Goal: Information Seeking & Learning: Learn about a topic

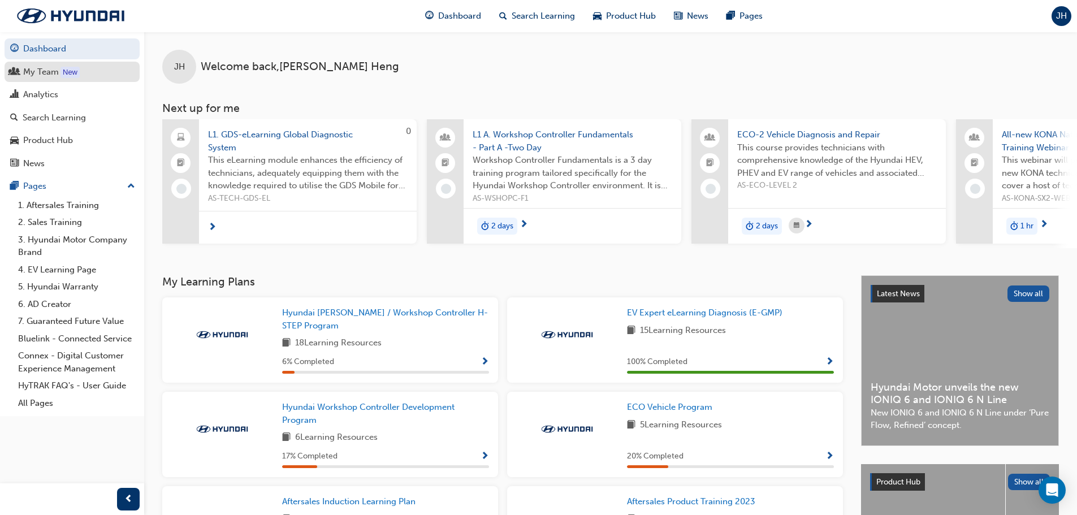
click at [45, 72] on div "My Team" at bounding box center [41, 72] width 36 height 13
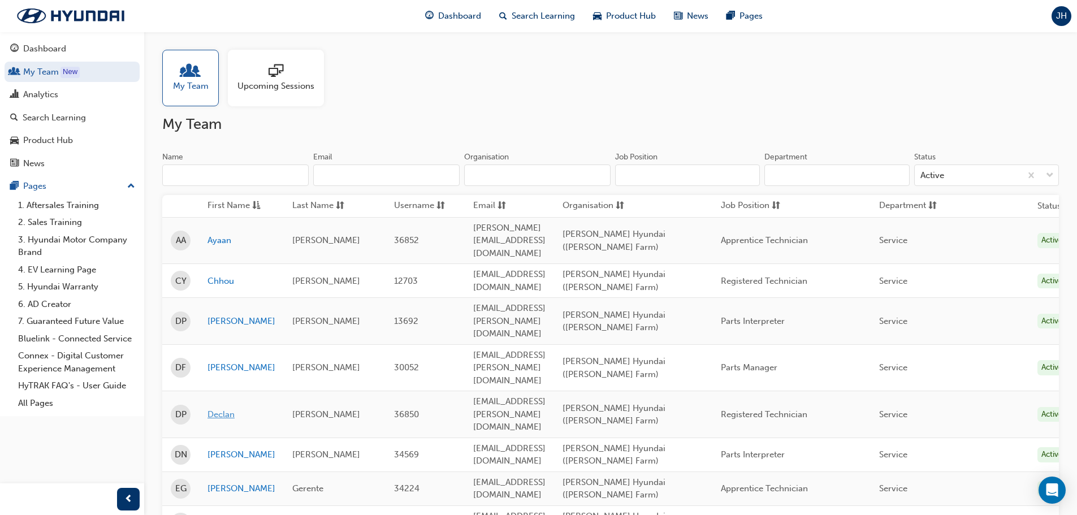
click at [220, 408] on link "Declan" at bounding box center [242, 414] width 68 height 13
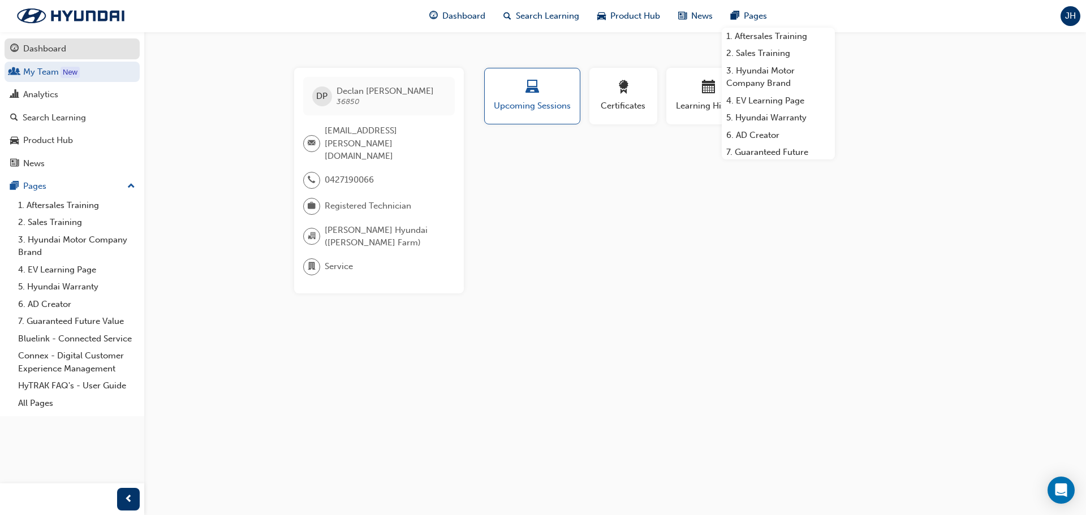
click at [67, 43] on div "Dashboard" at bounding box center [72, 49] width 124 height 14
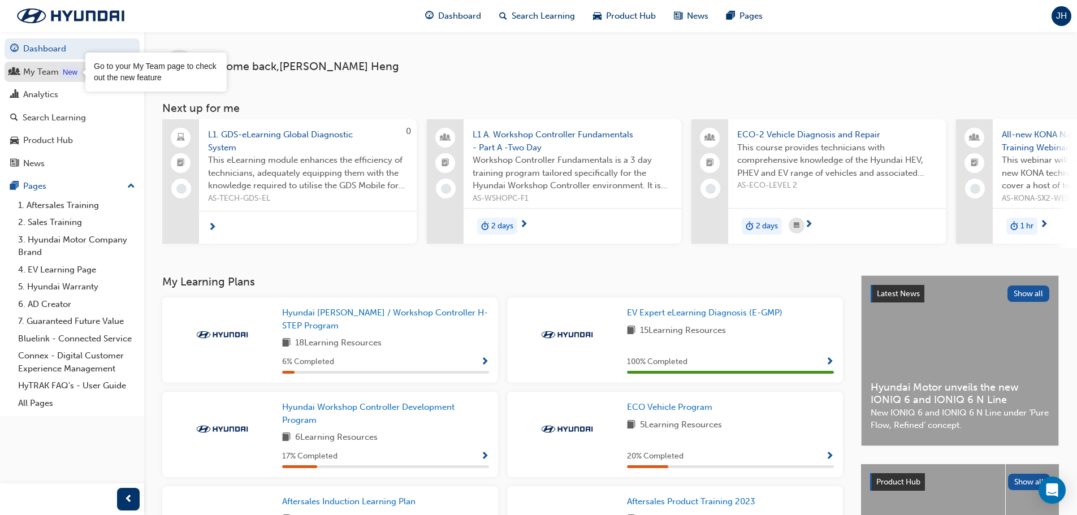
click at [47, 79] on link "My Team New" at bounding box center [72, 72] width 135 height 21
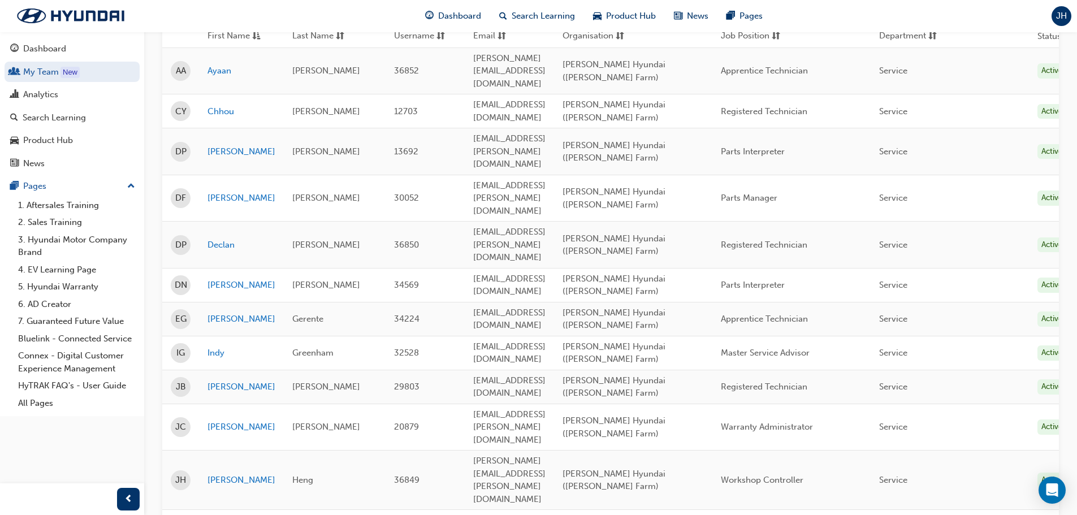
scroll to position [113, 0]
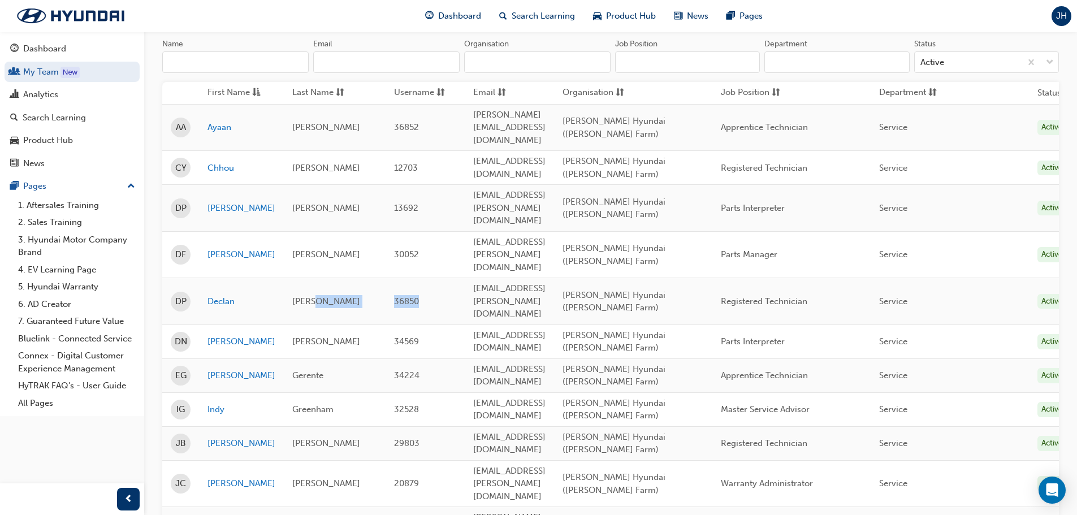
drag, startPoint x: 418, startPoint y: 233, endPoint x: 375, endPoint y: 231, distance: 43.0
click at [375, 278] on tr "DP Declan Poole 36850 declan.poole@stillwellhyundai.com.au Stillwell Hyundai (I…" at bounding box center [620, 301] width 916 height 47
drag, startPoint x: 426, startPoint y: 147, endPoint x: 374, endPoint y: 144, distance: 51.5
click at [374, 151] on tr "CY Chhou Yen 12703 chou.yen@gmail.com Stillwell Hyundai (Ingle Farm) Registered…" at bounding box center [620, 168] width 916 height 34
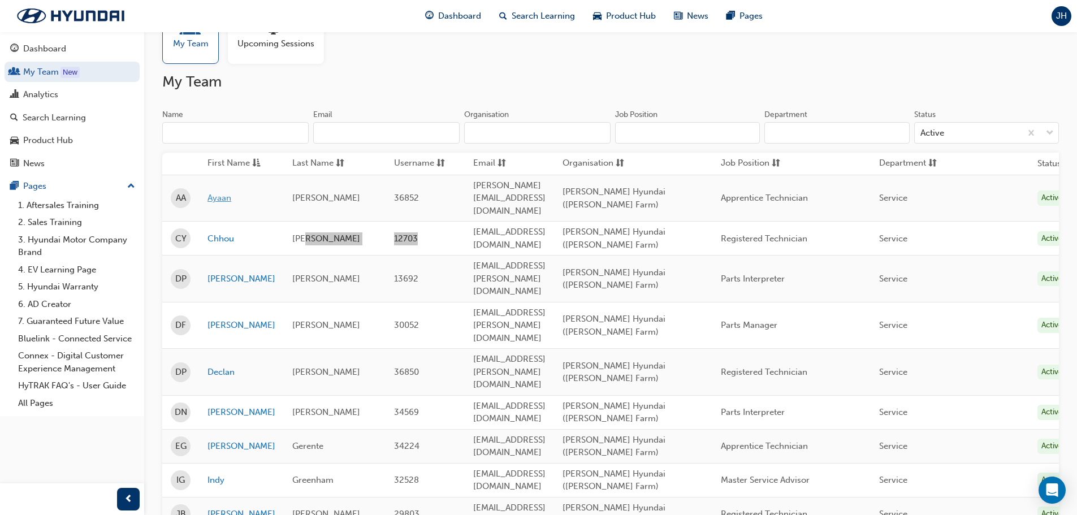
scroll to position [0, 0]
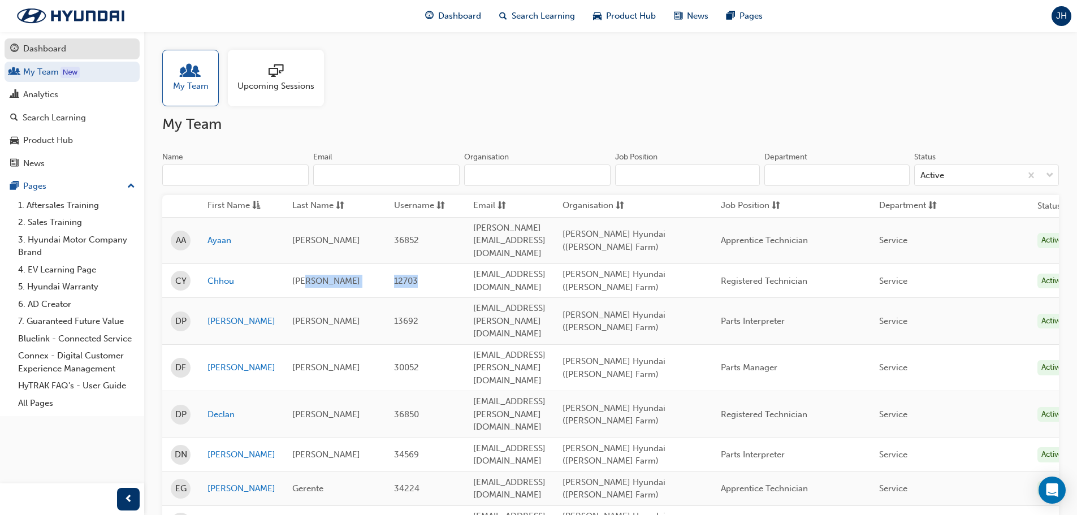
click at [31, 47] on div "Dashboard" at bounding box center [44, 48] width 43 height 13
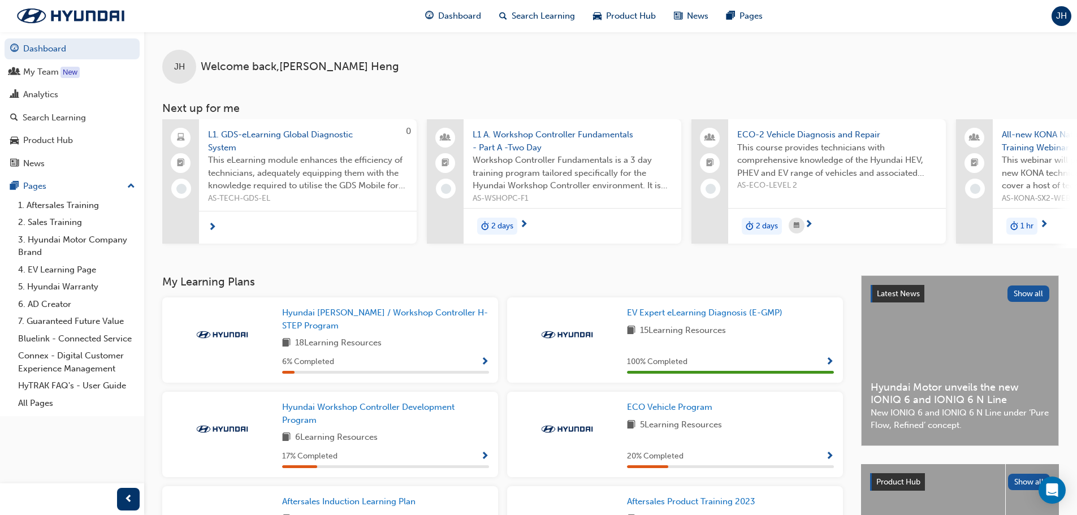
click at [313, 133] on span "L1. GDS-eLearning Global Diagnostic System" at bounding box center [308, 140] width 200 height 25
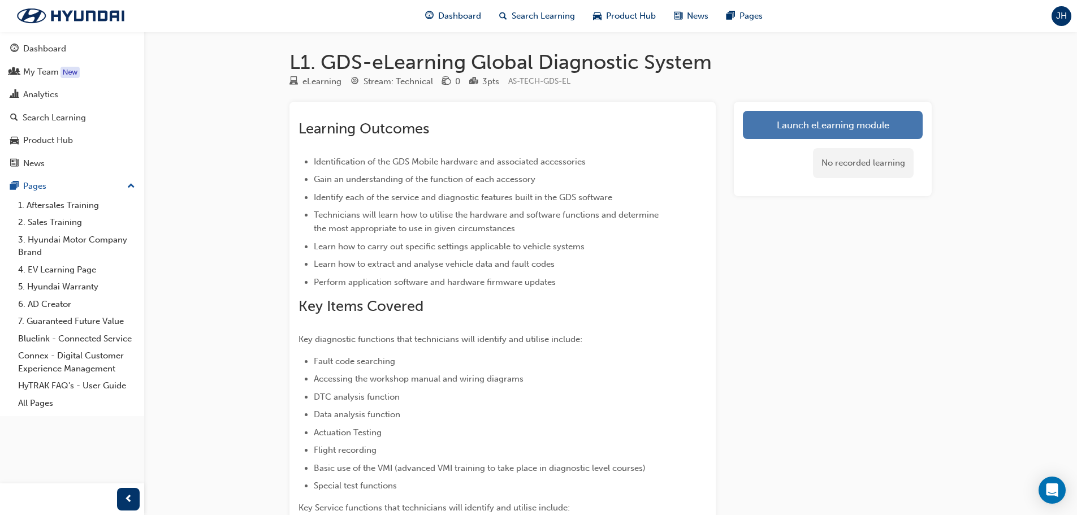
click at [804, 120] on link "Launch eLearning module" at bounding box center [833, 125] width 180 height 28
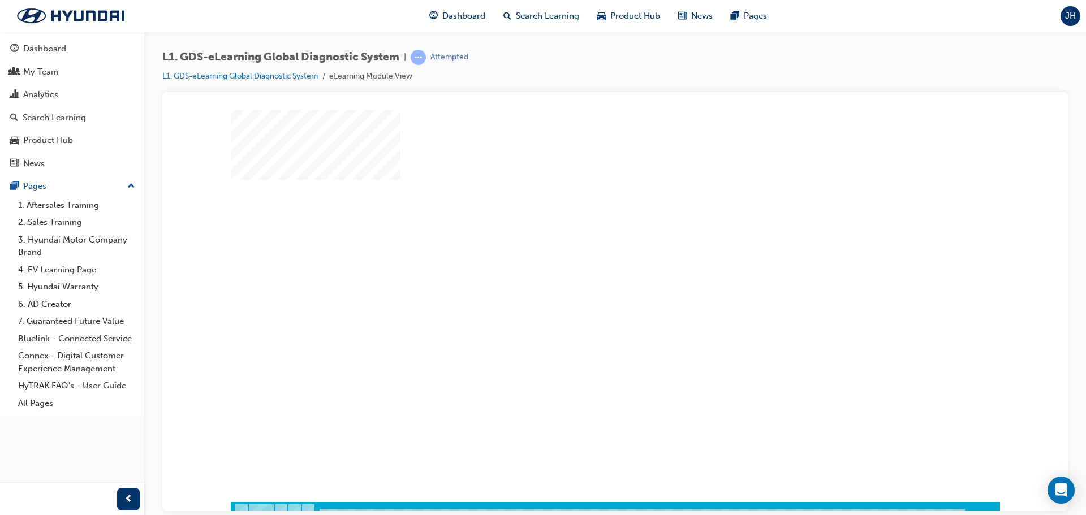
scroll to position [23, 0]
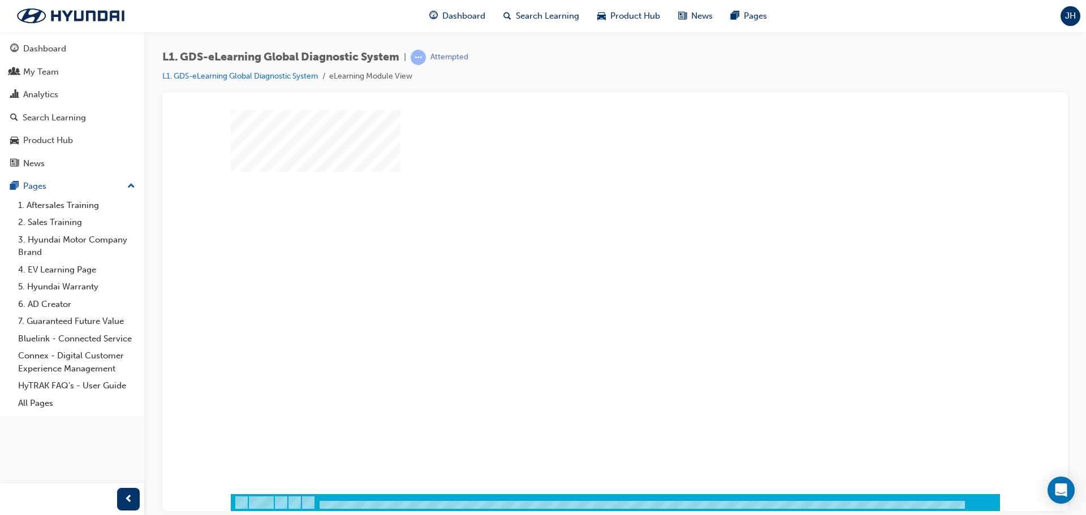
click at [583, 255] on div "play" at bounding box center [583, 255] width 0 height 0
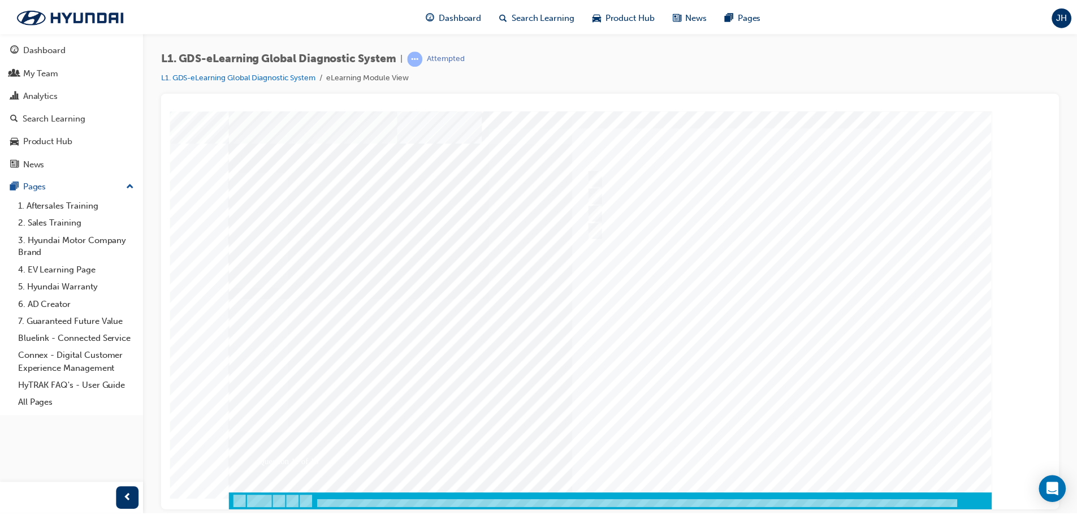
scroll to position [0, 0]
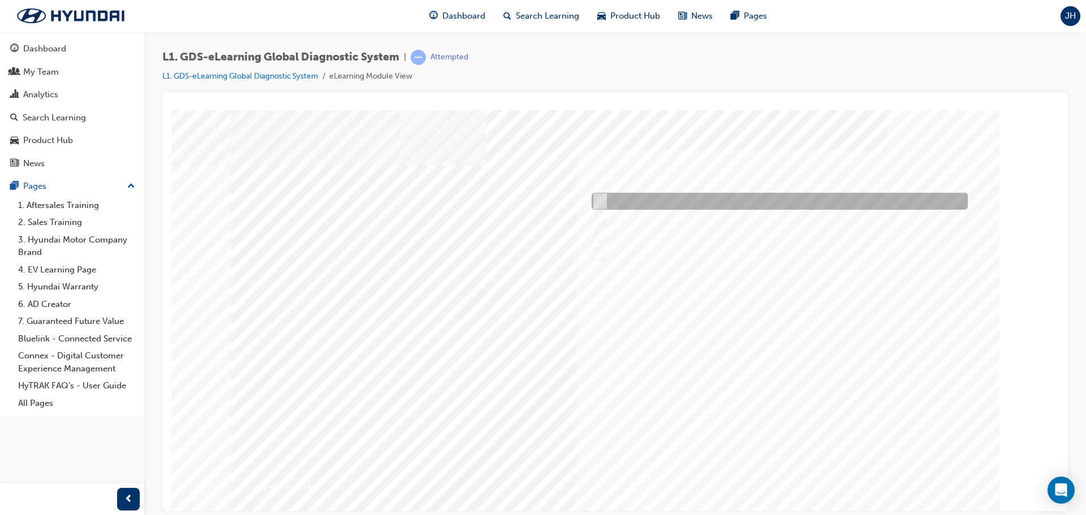
click at [600, 199] on input "Active, Pending and History" at bounding box center [598, 201] width 12 height 12
radio input "true"
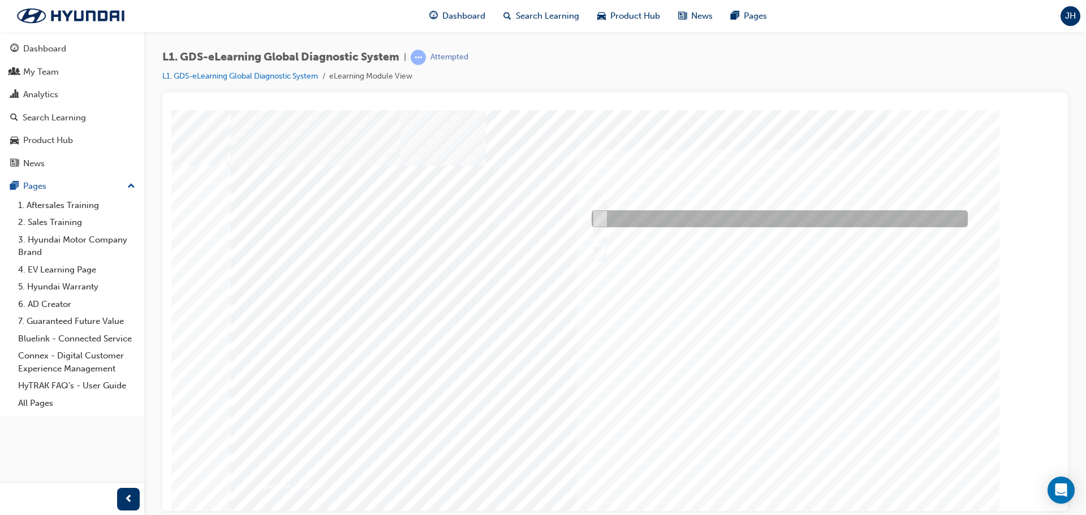
click at [601, 214] on input "Current, Pending and Past" at bounding box center [598, 219] width 12 height 12
radio input "true"
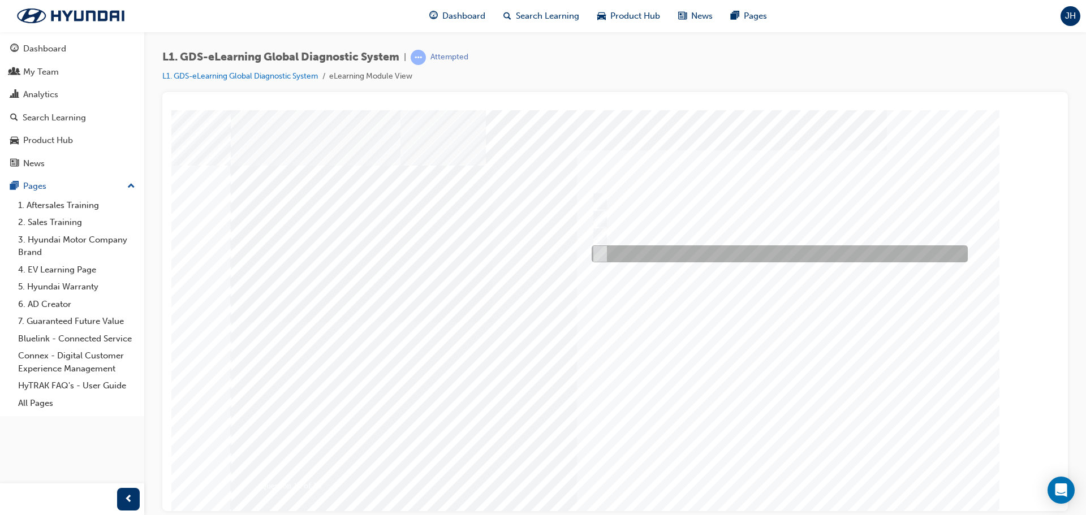
click at [594, 251] on input "Current, Pending and History" at bounding box center [598, 254] width 12 height 12
radio input "true"
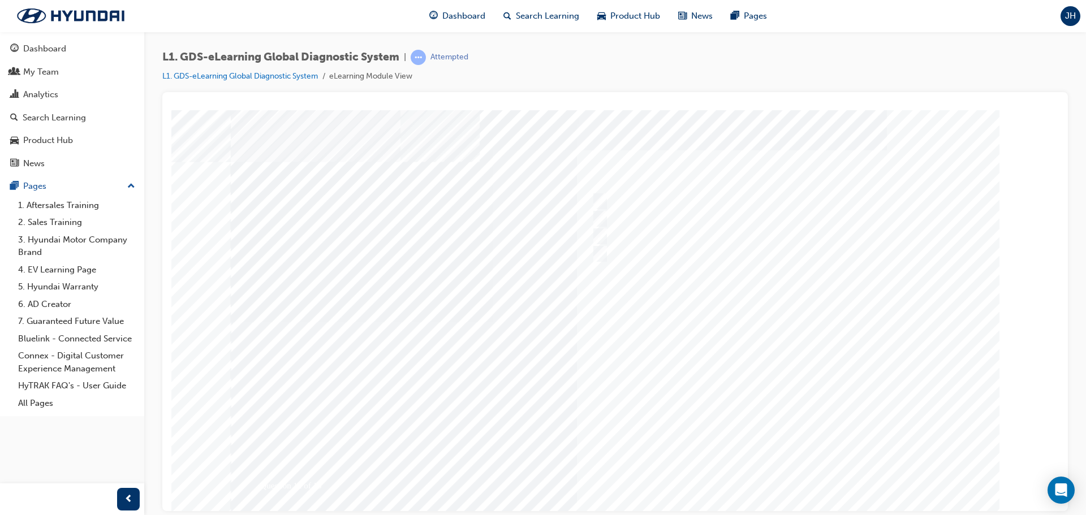
click at [601, 199] on div at bounding box center [615, 322] width 769 height 424
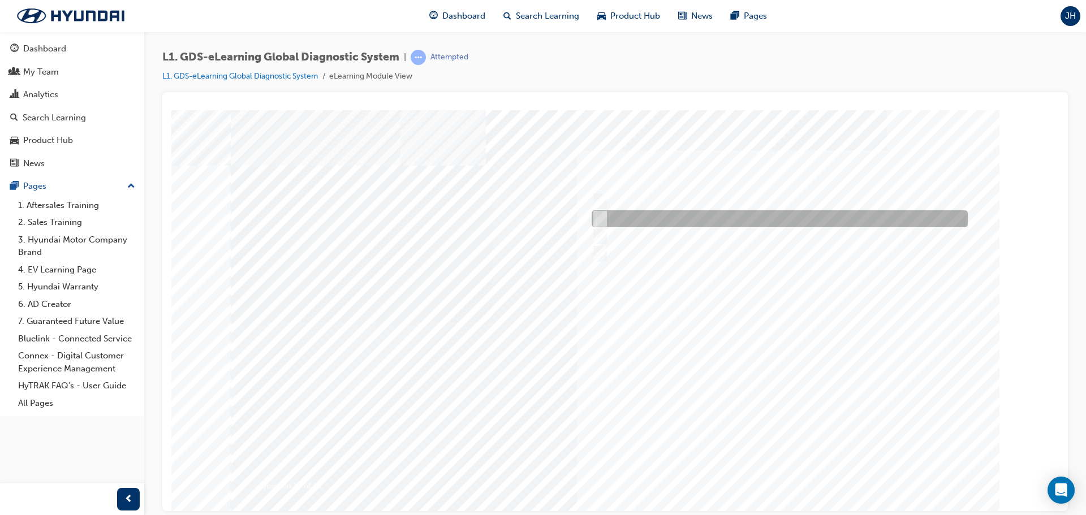
click at [601, 213] on input "Select the data you don’t need" at bounding box center [598, 219] width 12 height 12
radio input "true"
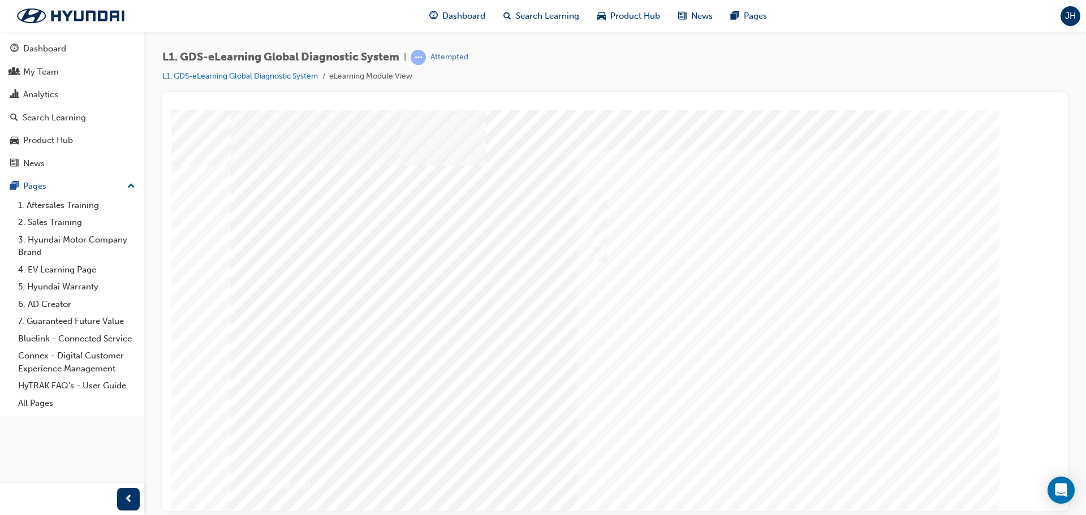
click at [745, 334] on div at bounding box center [615, 322] width 769 height 424
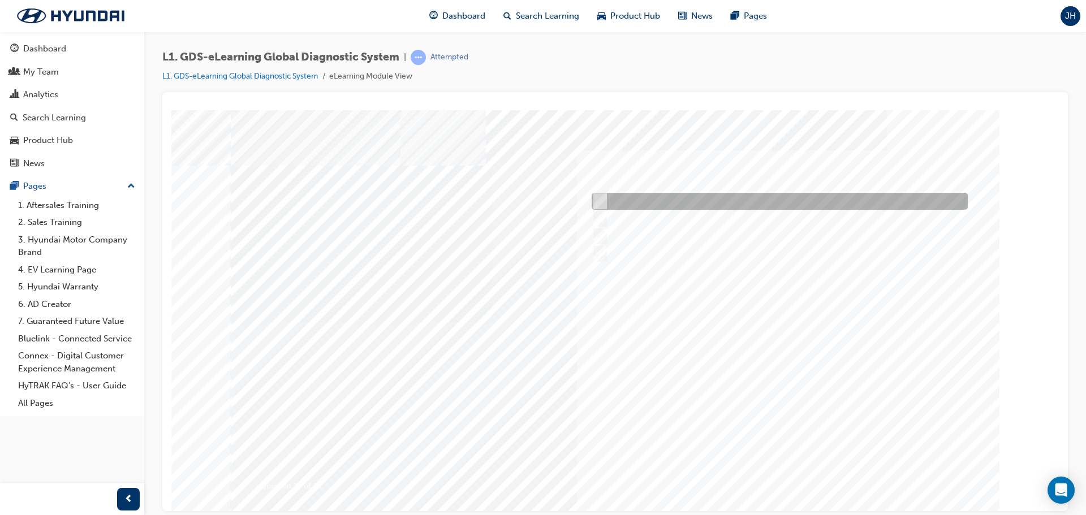
click at [596, 201] on input "Generates a report to Technical Assistance Group" at bounding box center [598, 201] width 12 height 12
radio input "true"
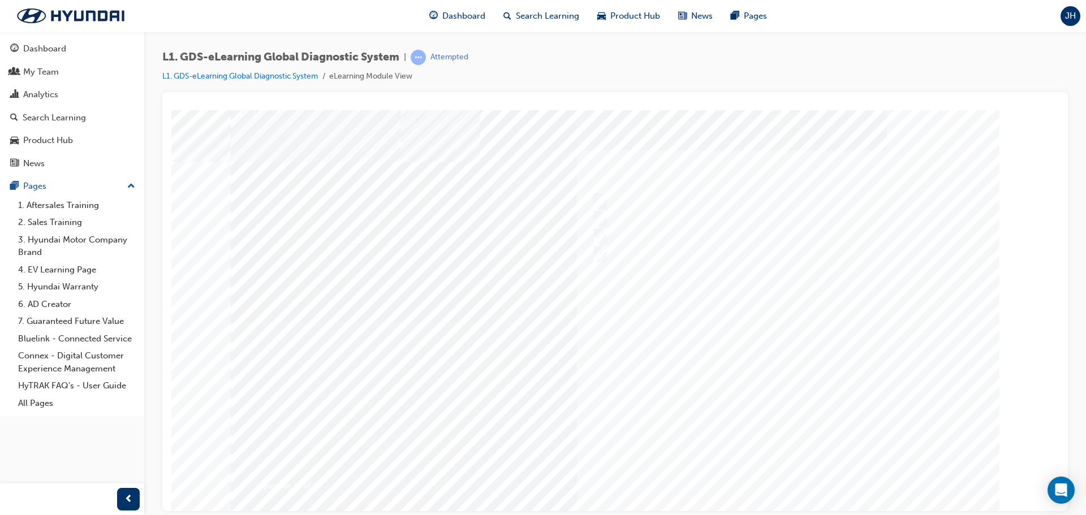
click at [776, 345] on div at bounding box center [615, 322] width 769 height 424
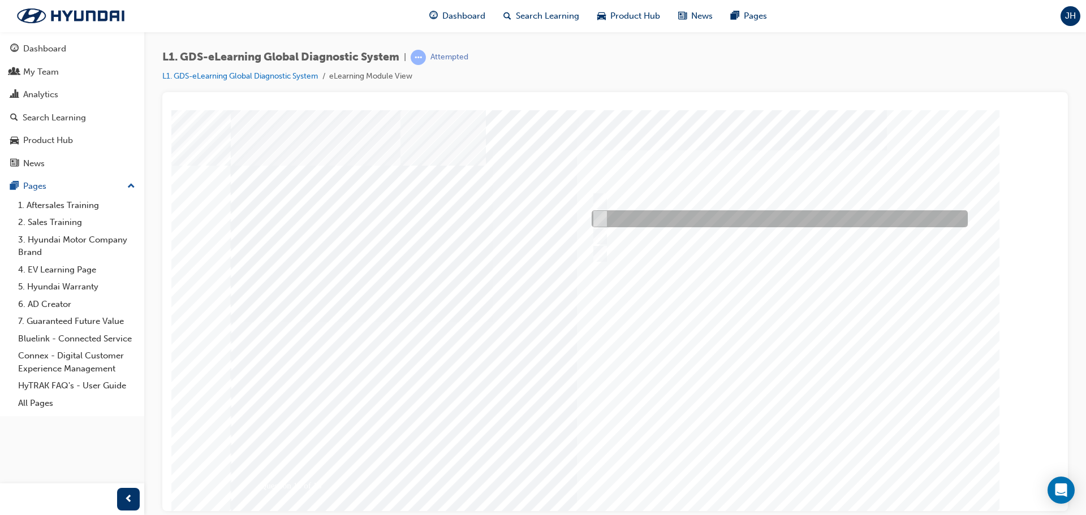
click at [594, 215] on input "0701" at bounding box center [598, 219] width 12 height 12
radio input "true"
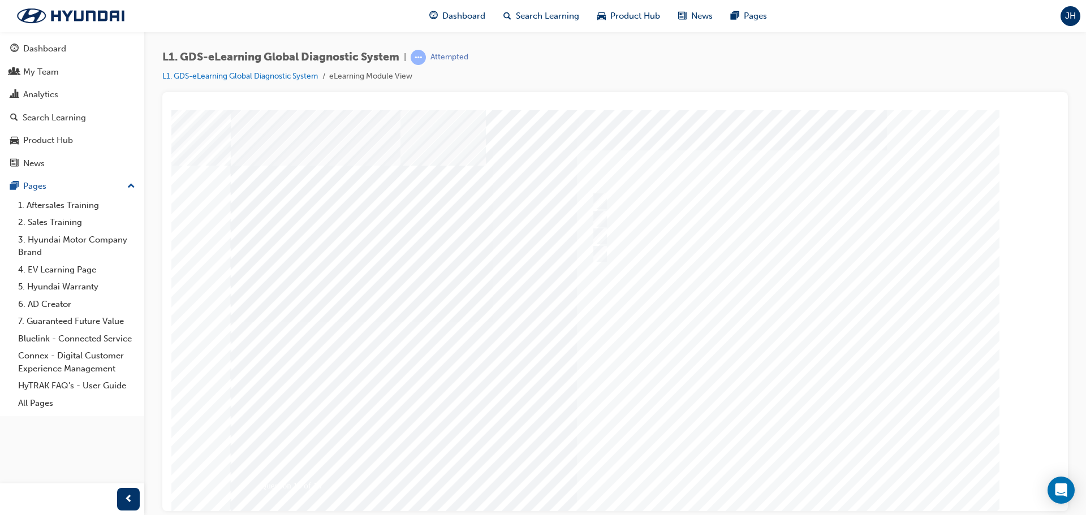
click at [691, 317] on div at bounding box center [615, 322] width 769 height 424
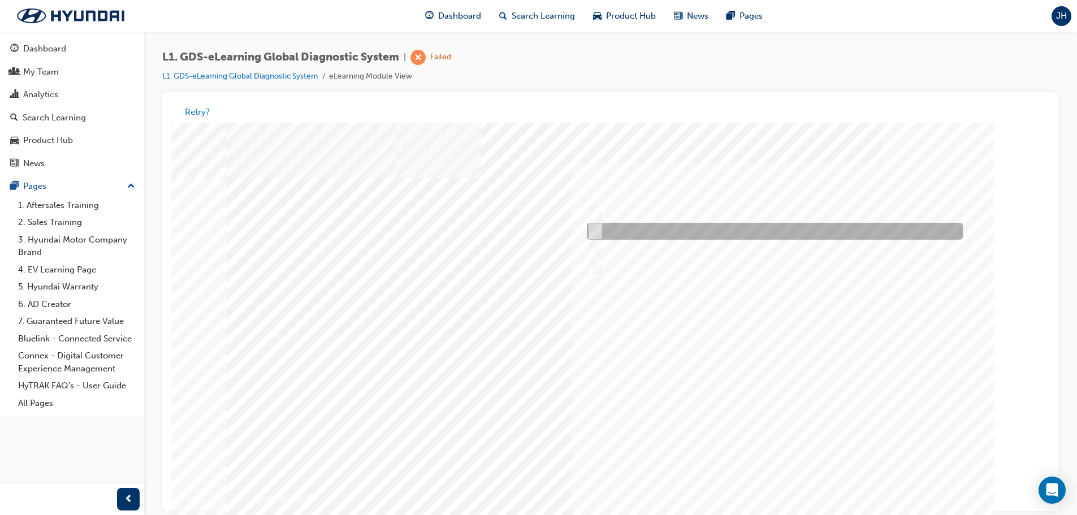
click at [589, 228] on input "Four" at bounding box center [593, 232] width 12 height 12
radio input "true"
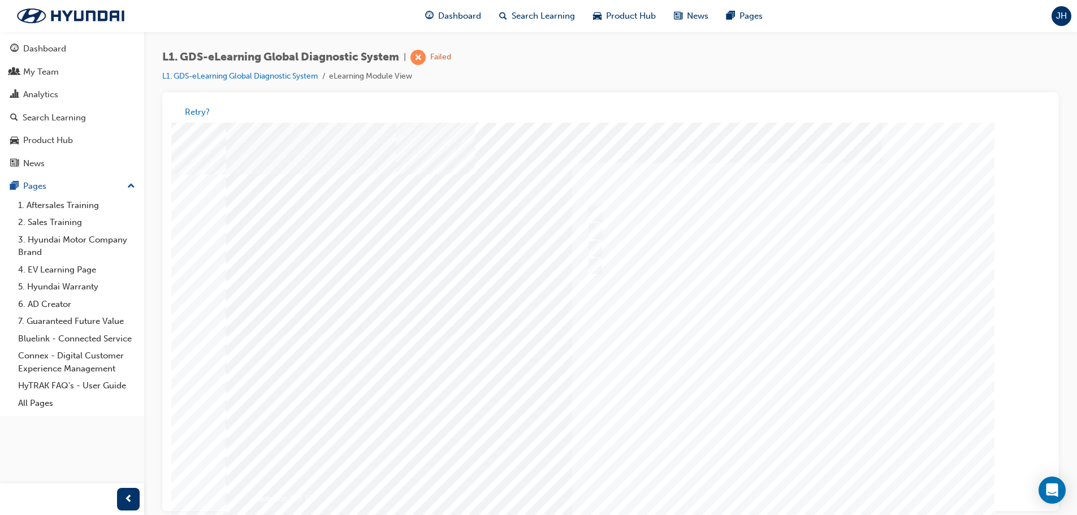
click at [775, 357] on div at bounding box center [610, 335] width 769 height 424
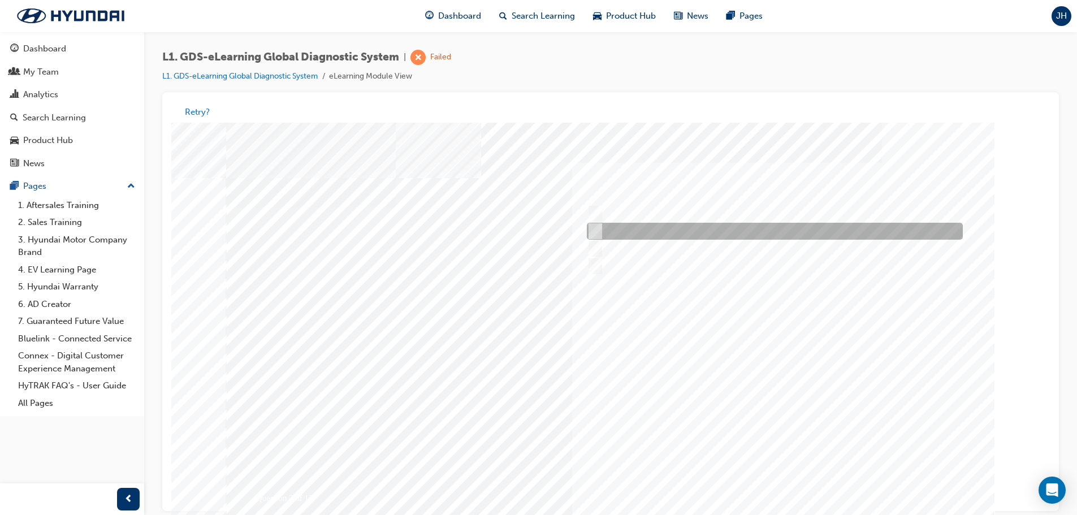
click at [596, 230] on input "Notification on a new update" at bounding box center [593, 232] width 12 height 12
radio input "true"
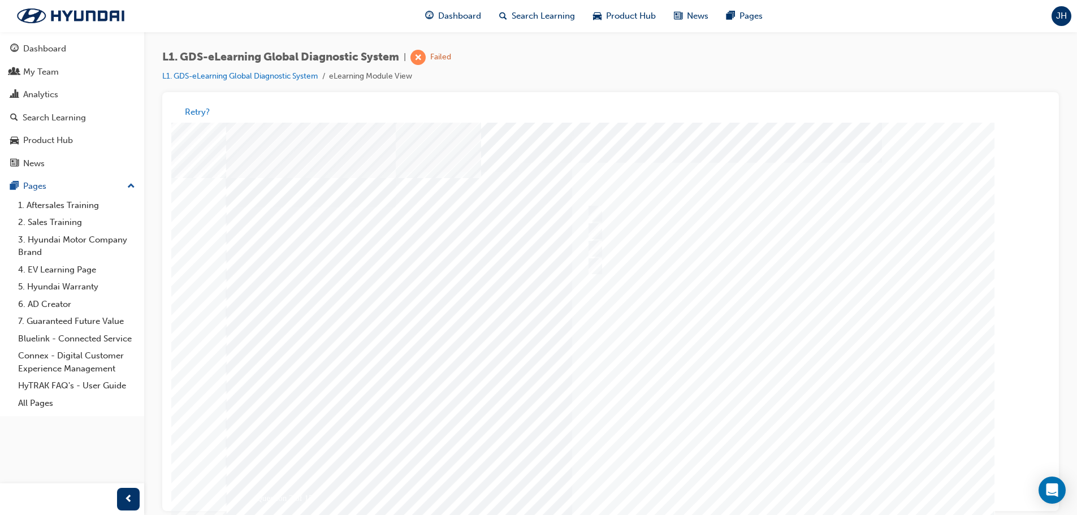
click at [787, 372] on div at bounding box center [610, 335] width 769 height 424
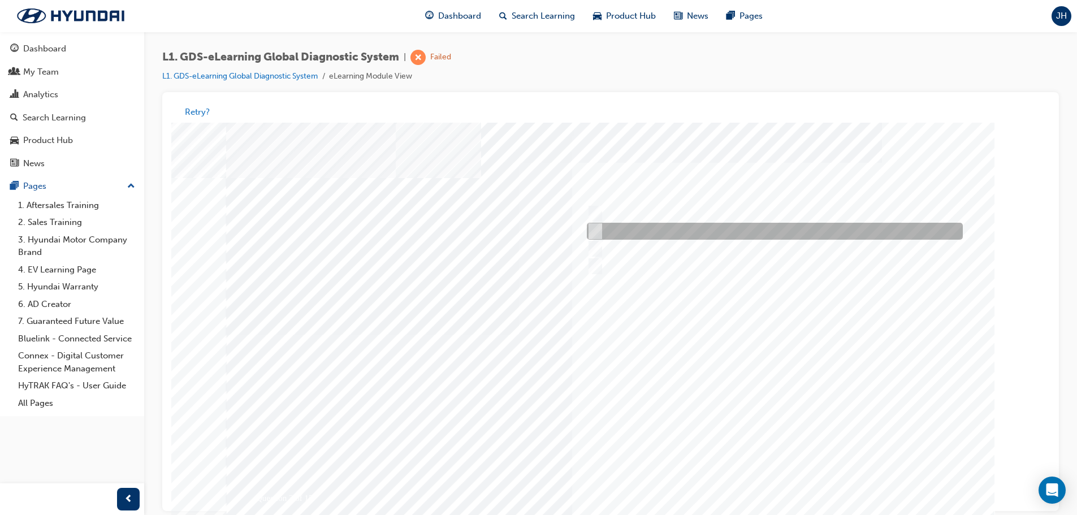
click at [594, 232] on input "Fault Code Searching" at bounding box center [592, 232] width 12 height 12
checkbox input "true"
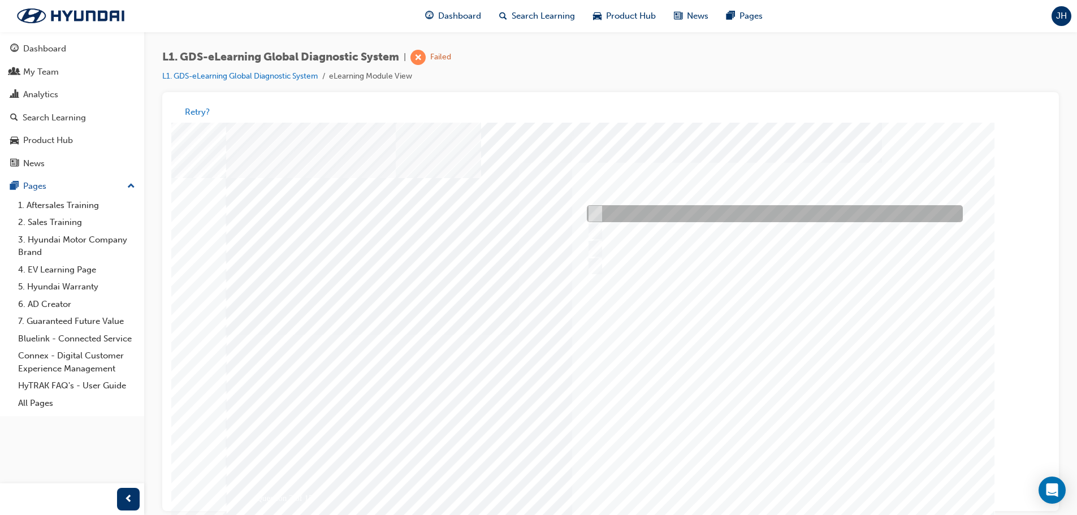
click at [594, 210] on input "Data Analysis" at bounding box center [592, 214] width 12 height 12
checkbox input "true"
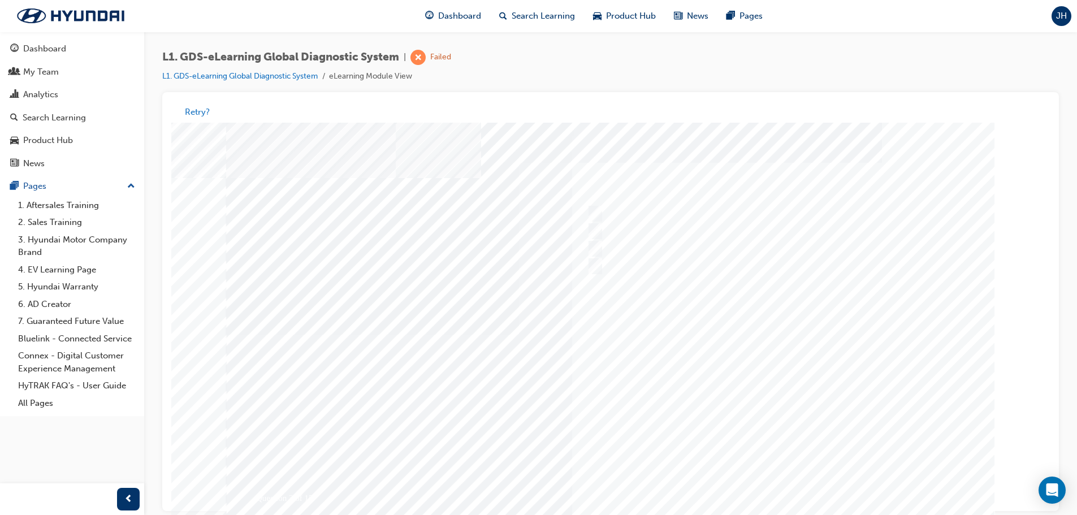
click at [733, 354] on div at bounding box center [610, 335] width 769 height 424
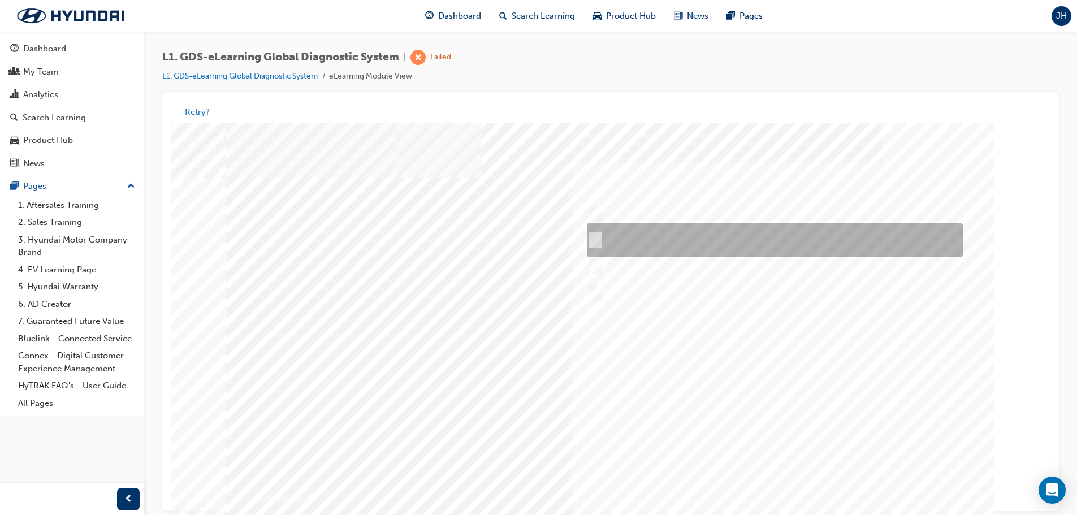
click at [586, 241] on div at bounding box center [772, 240] width 376 height 34
radio input "true"
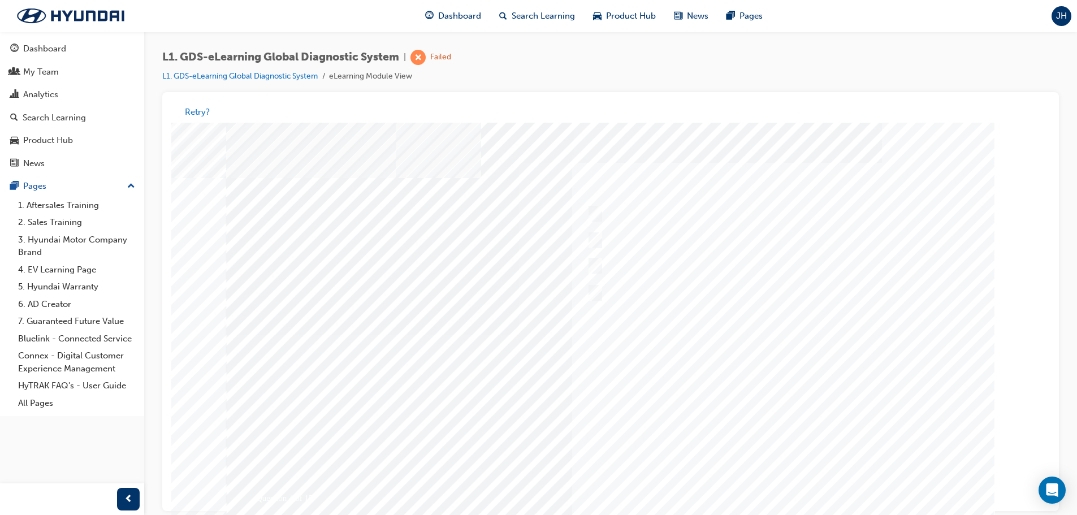
click at [777, 383] on div at bounding box center [610, 335] width 769 height 424
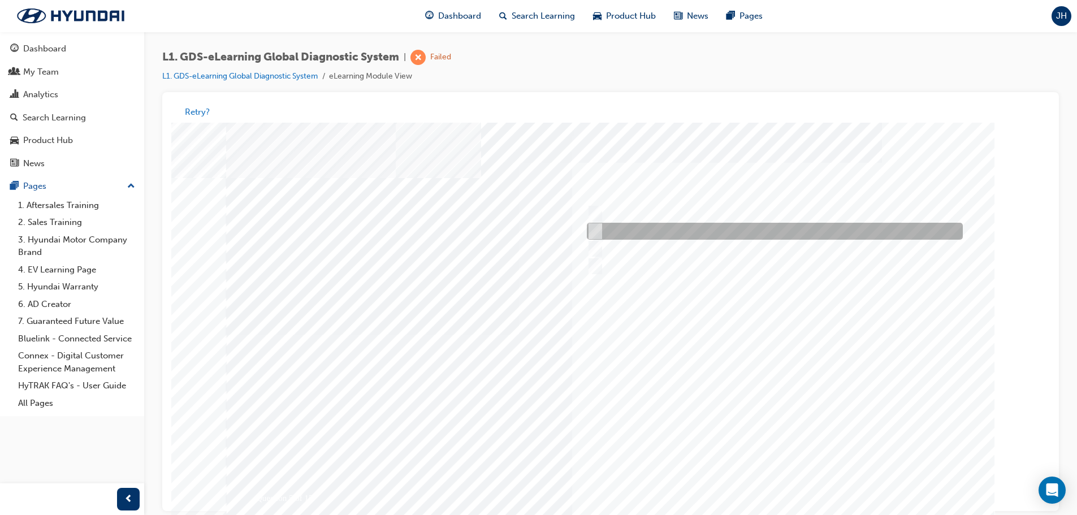
click at [598, 225] on div at bounding box center [772, 231] width 376 height 17
checkbox input "true"
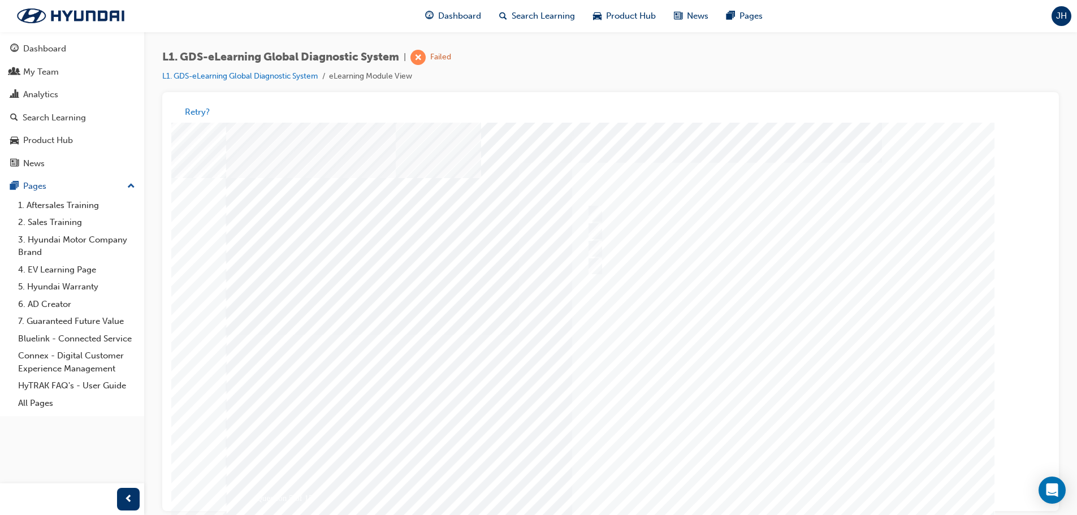
click at [762, 362] on div at bounding box center [610, 335] width 769 height 424
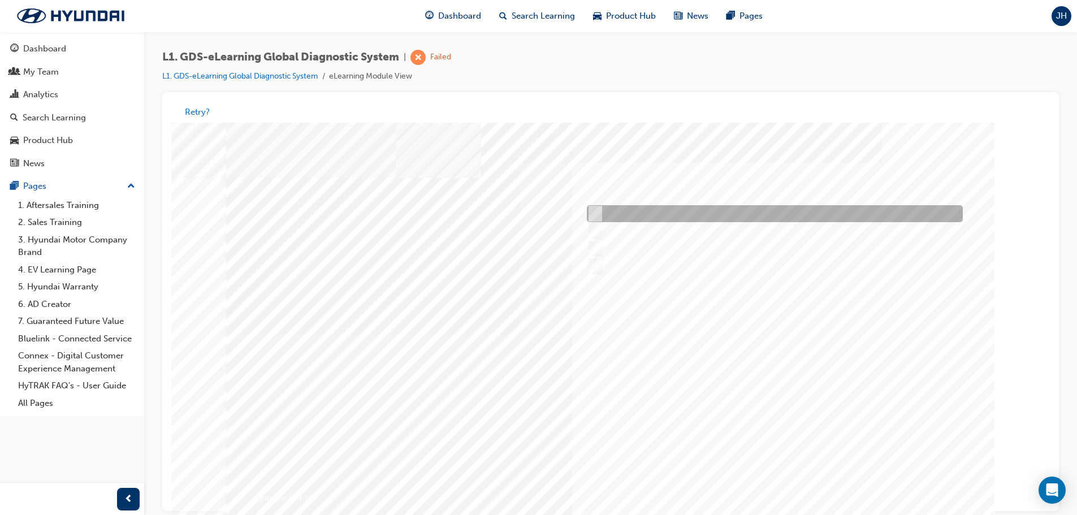
click at [591, 213] on input "Touch and feel to check if component’s operating" at bounding box center [592, 214] width 12 height 12
checkbox input "true"
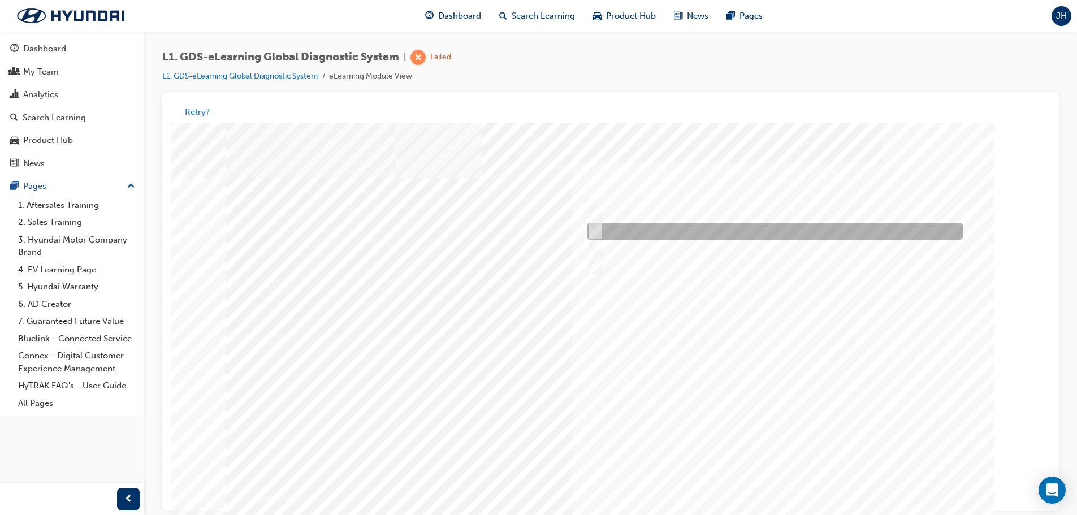
click at [594, 229] on input "Hear if the component to check for operation" at bounding box center [592, 232] width 12 height 12
checkbox input "true"
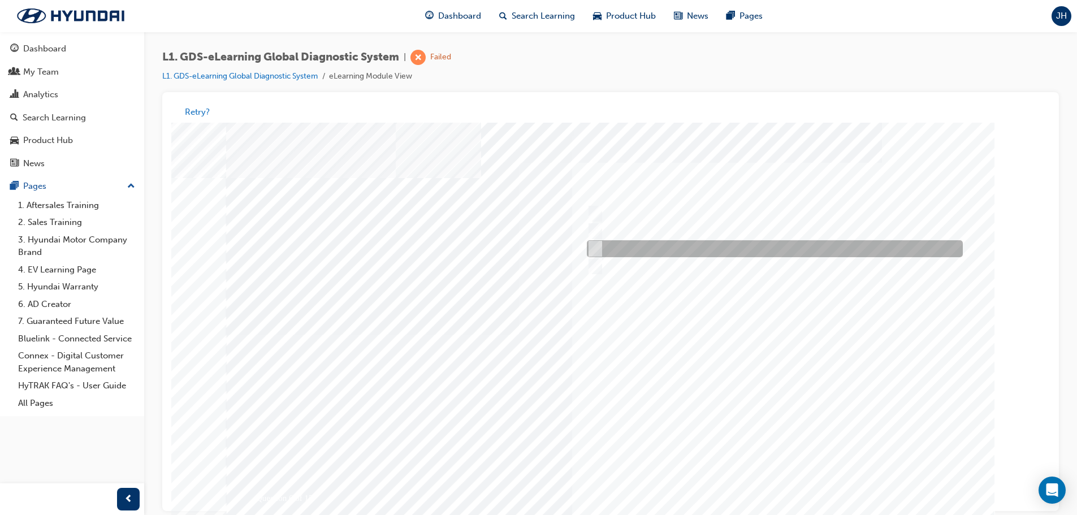
click at [598, 249] on input "Physically look at the component to check if it’s operating" at bounding box center [592, 249] width 12 height 12
checkbox input "true"
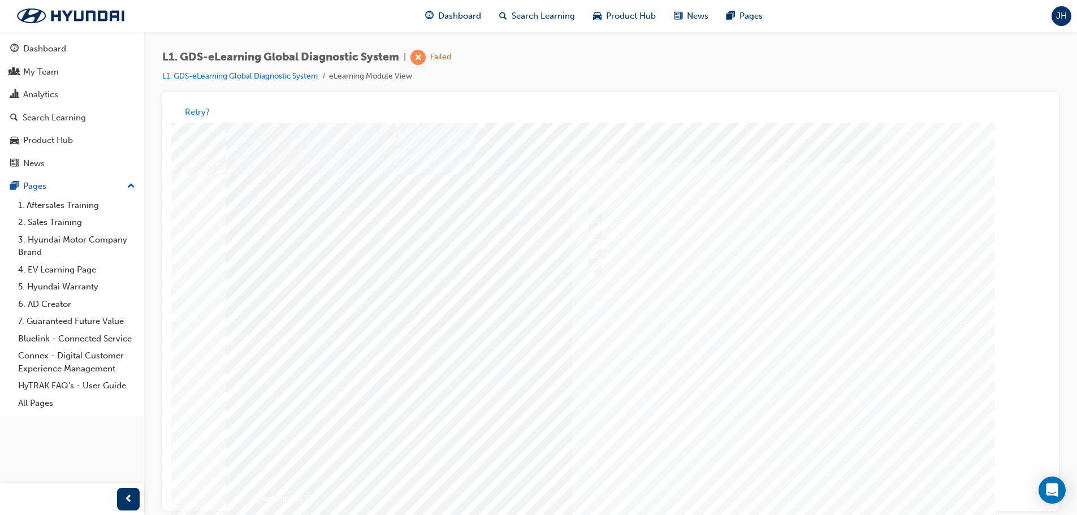
click at [795, 378] on div at bounding box center [610, 335] width 769 height 424
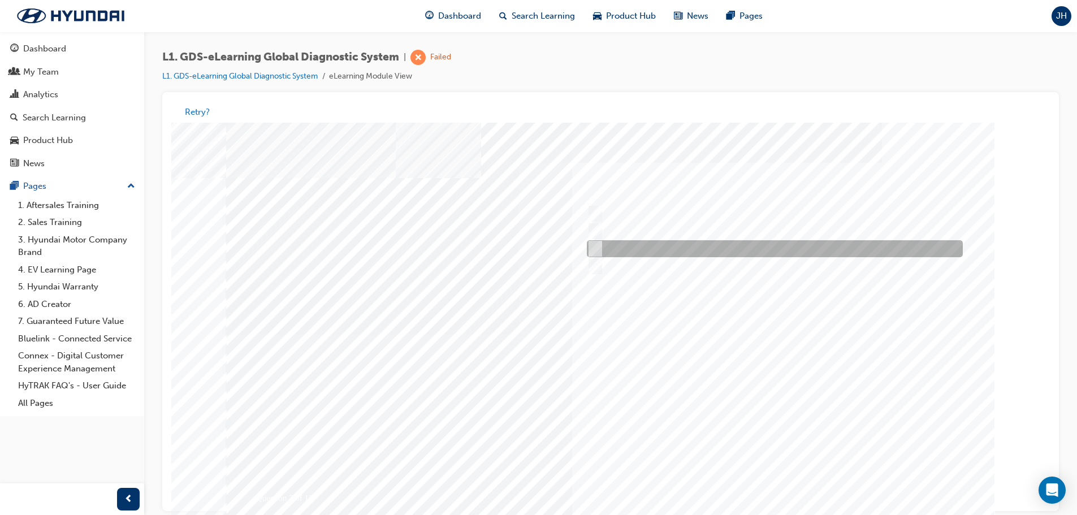
click at [594, 250] on input "When there is a failure during the Auto Mode upgrade" at bounding box center [593, 249] width 12 height 12
radio input "true"
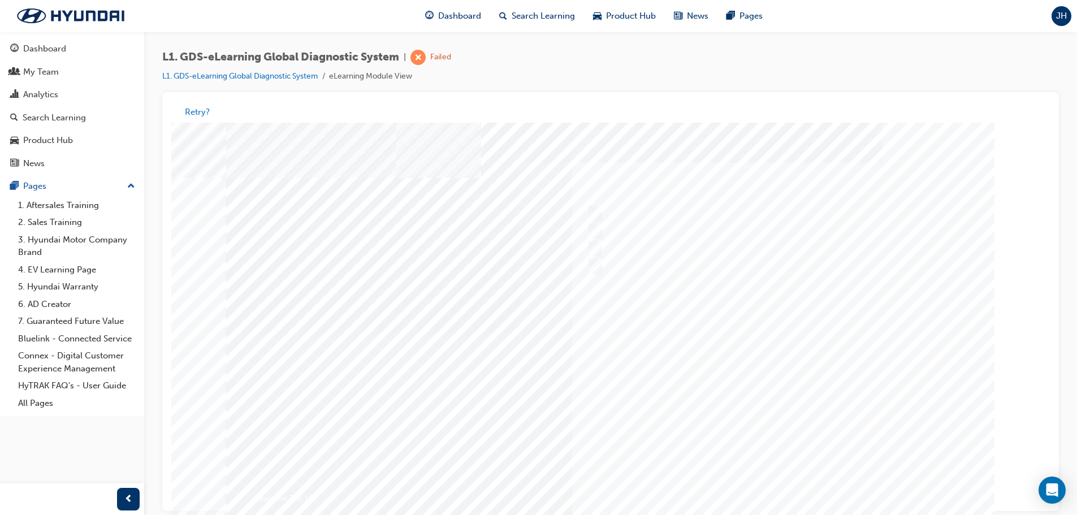
click at [753, 360] on div at bounding box center [610, 335] width 769 height 424
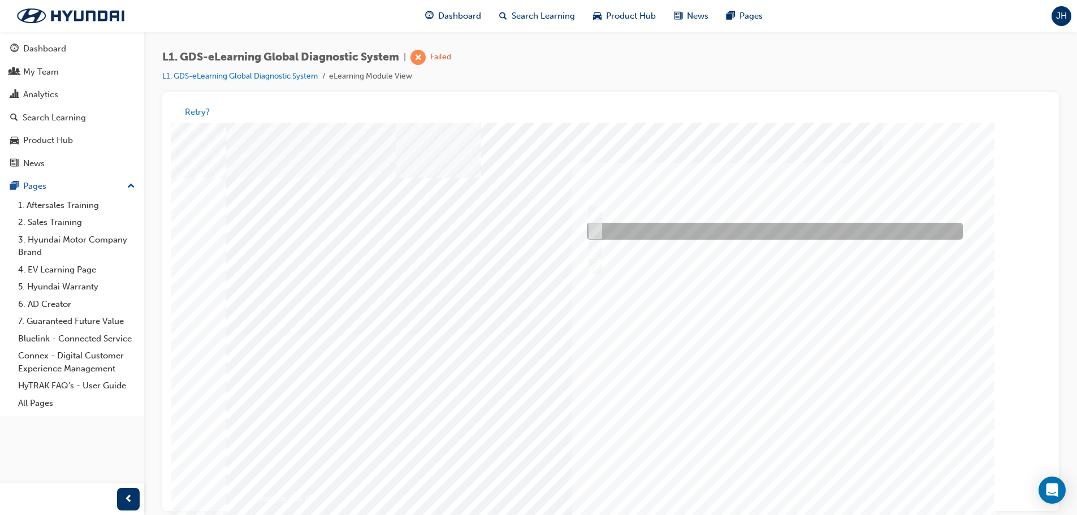
click at [590, 228] on input "Actuation Test" at bounding box center [593, 232] width 12 height 12
radio input "true"
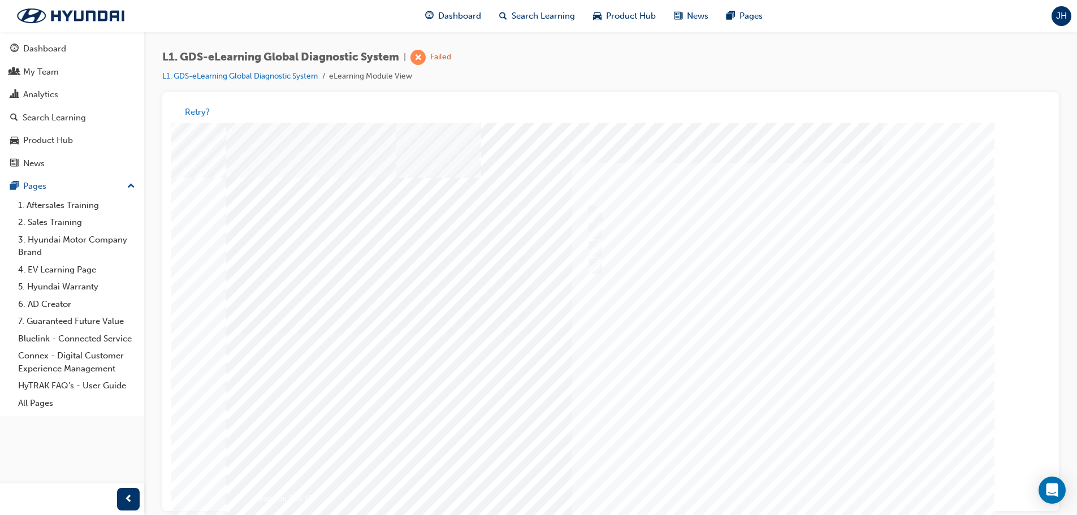
click at [766, 322] on div at bounding box center [610, 335] width 769 height 424
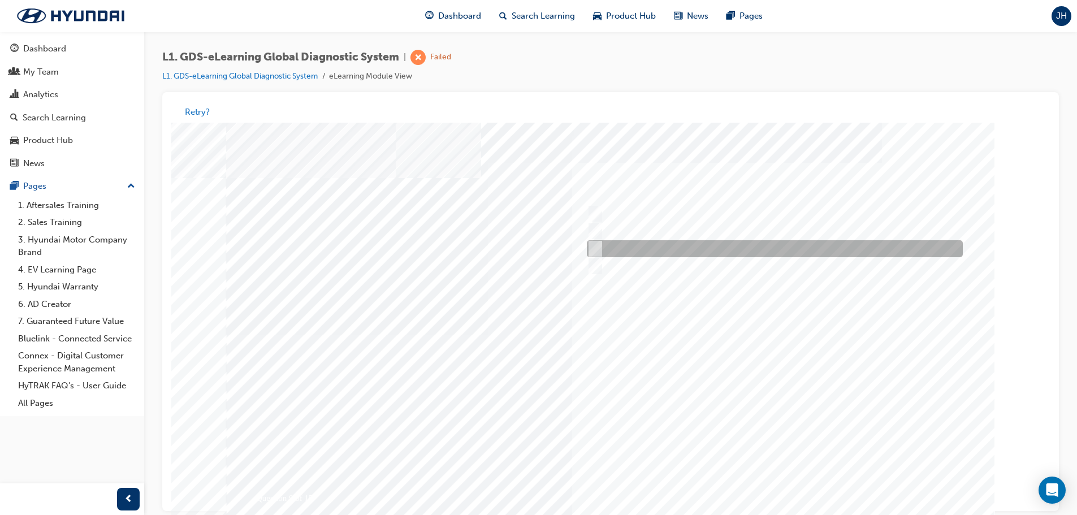
click at [600, 244] on div at bounding box center [772, 249] width 376 height 17
radio input "true"
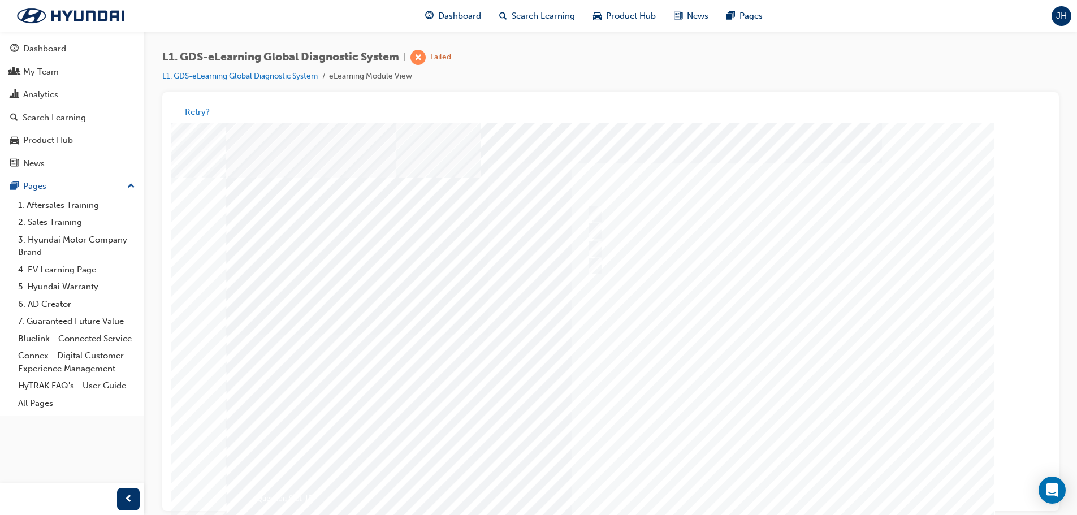
click at [750, 335] on div at bounding box center [610, 335] width 769 height 424
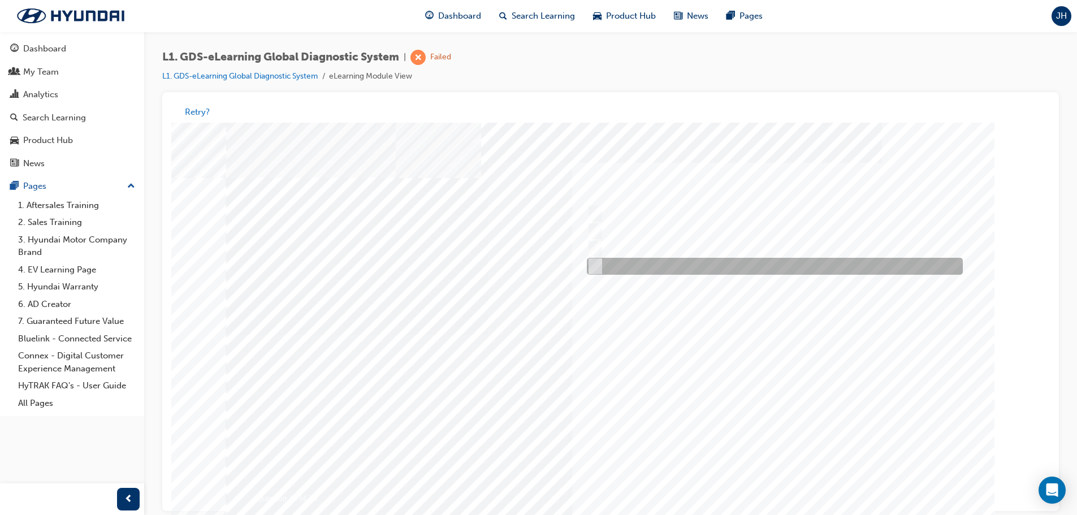
click at [602, 267] on div at bounding box center [772, 266] width 376 height 17
radio input "true"
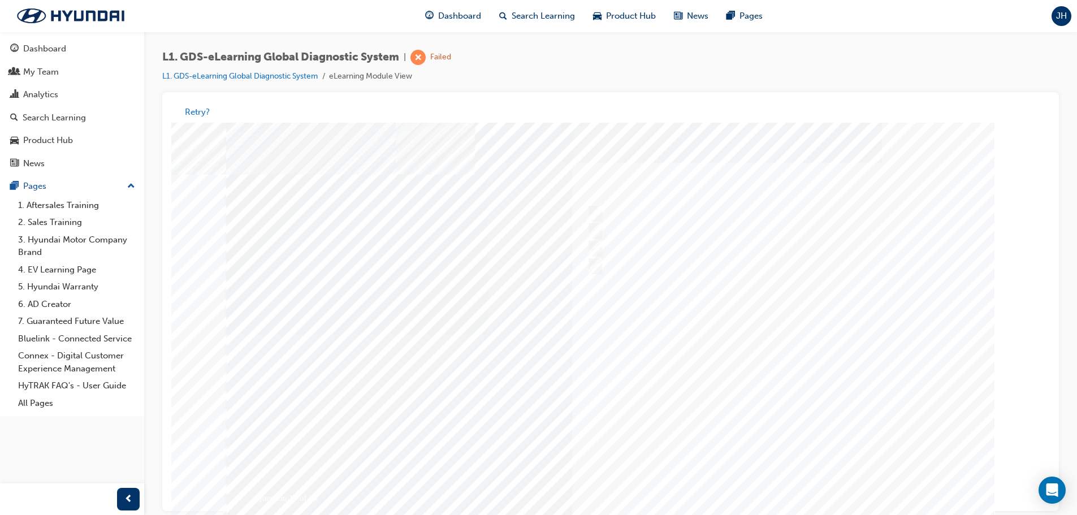
click at [635, 391] on div at bounding box center [610, 335] width 769 height 424
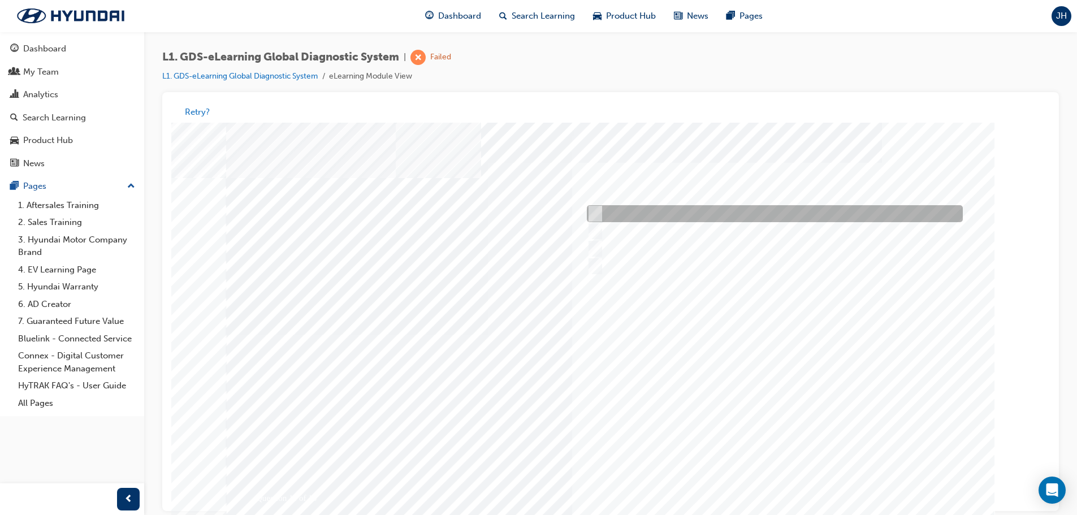
click at [596, 213] on input "To view the oscilloscope using the VMI" at bounding box center [593, 214] width 12 height 12
radio input "true"
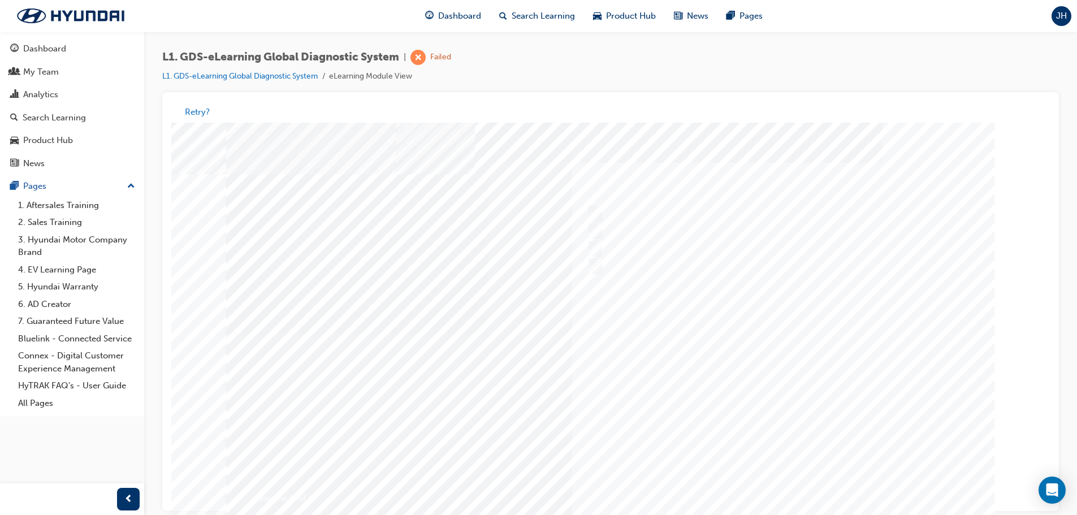
click at [697, 339] on div at bounding box center [610, 335] width 769 height 424
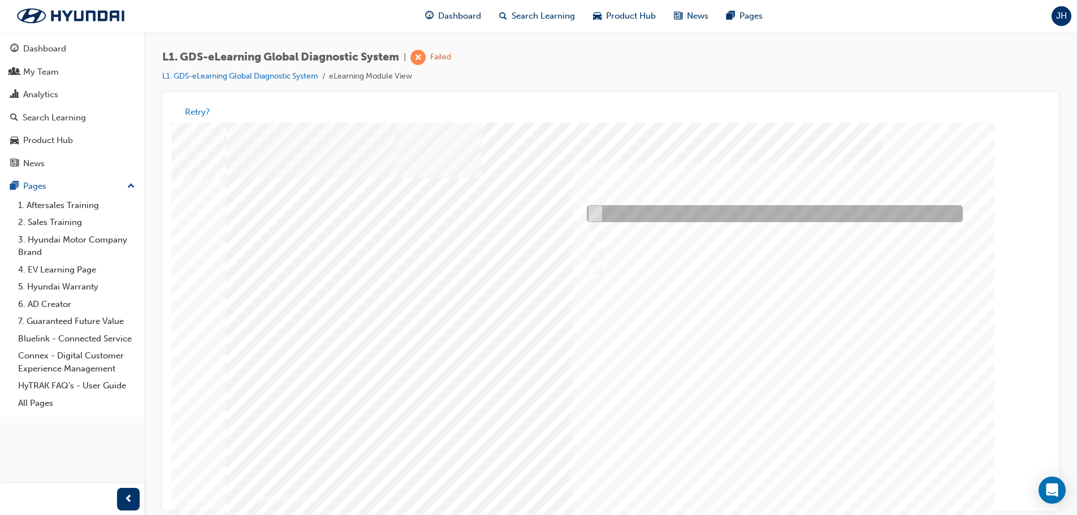
click at [592, 214] on input "Active, Pending and History" at bounding box center [593, 214] width 12 height 12
radio input "true"
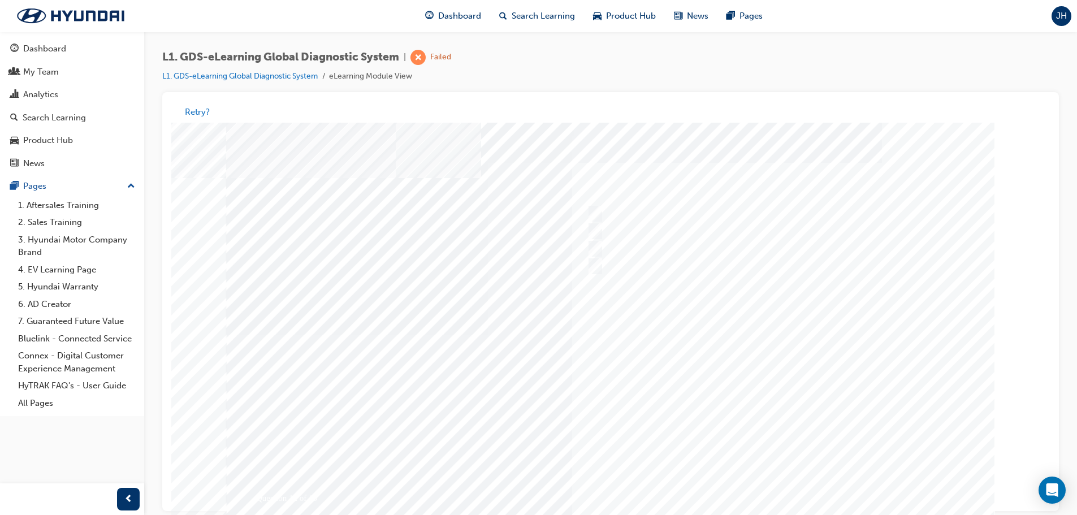
click at [702, 360] on div at bounding box center [610, 335] width 769 height 424
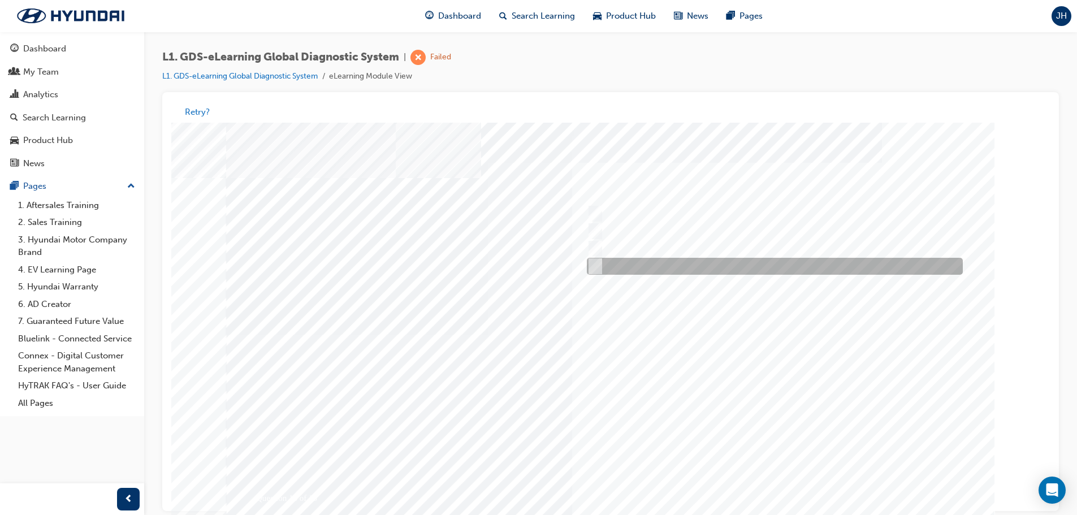
click at [590, 266] on input "Records the data that has been selected" at bounding box center [593, 267] width 12 height 12
radio input "true"
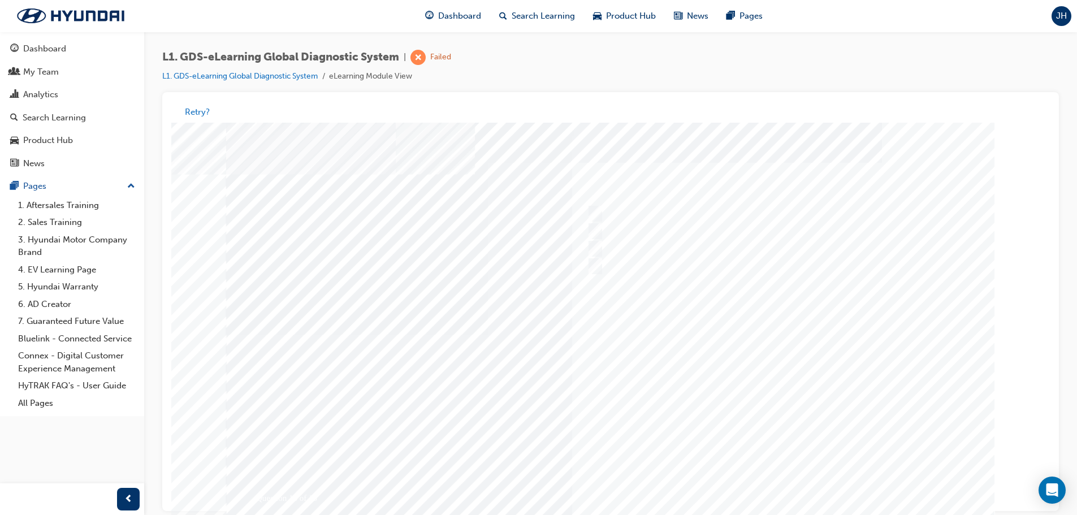
click at [738, 360] on div at bounding box center [610, 335] width 769 height 424
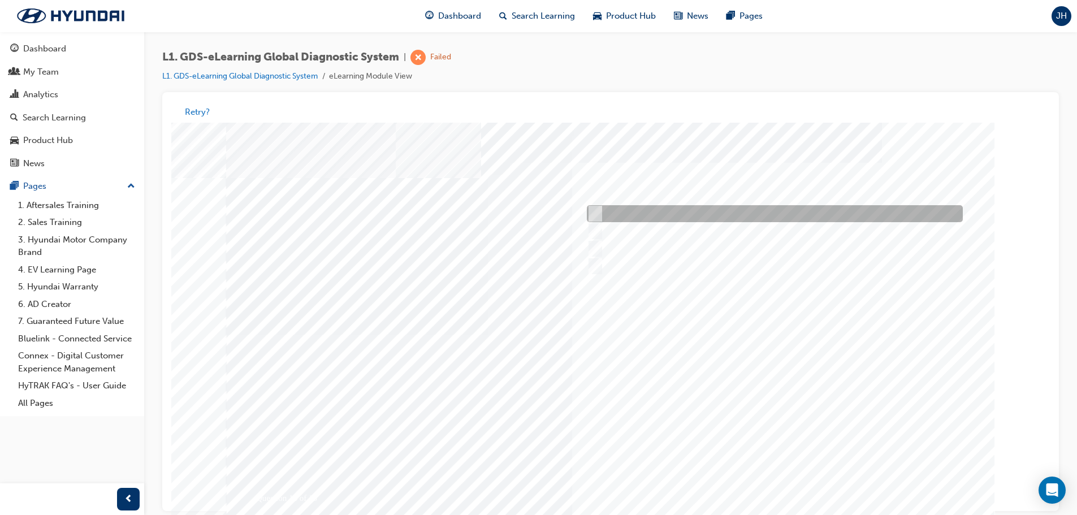
click at [593, 215] on input "Generates a report to Technical Assistance Group" at bounding box center [593, 214] width 12 height 12
radio input "true"
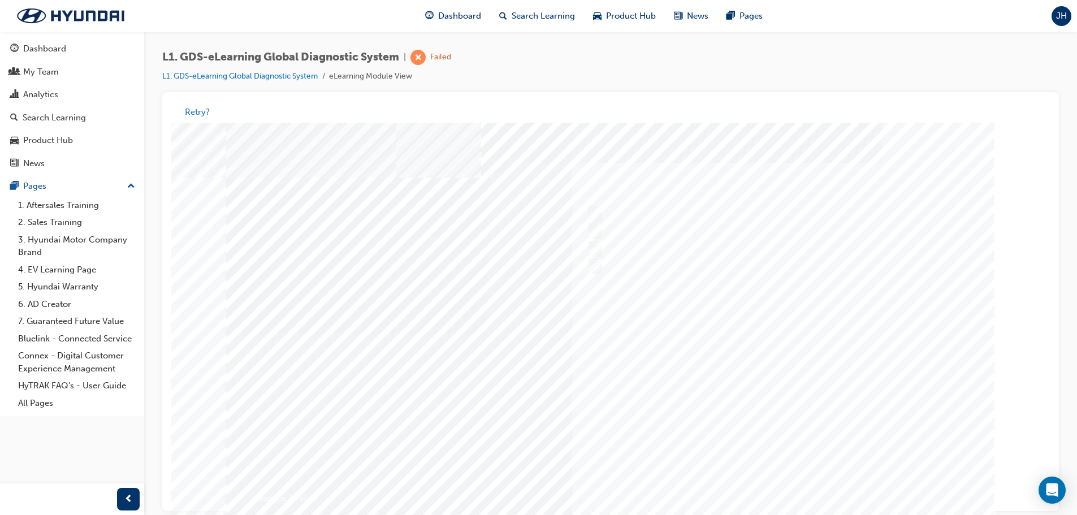
click at [746, 342] on div at bounding box center [610, 335] width 769 height 424
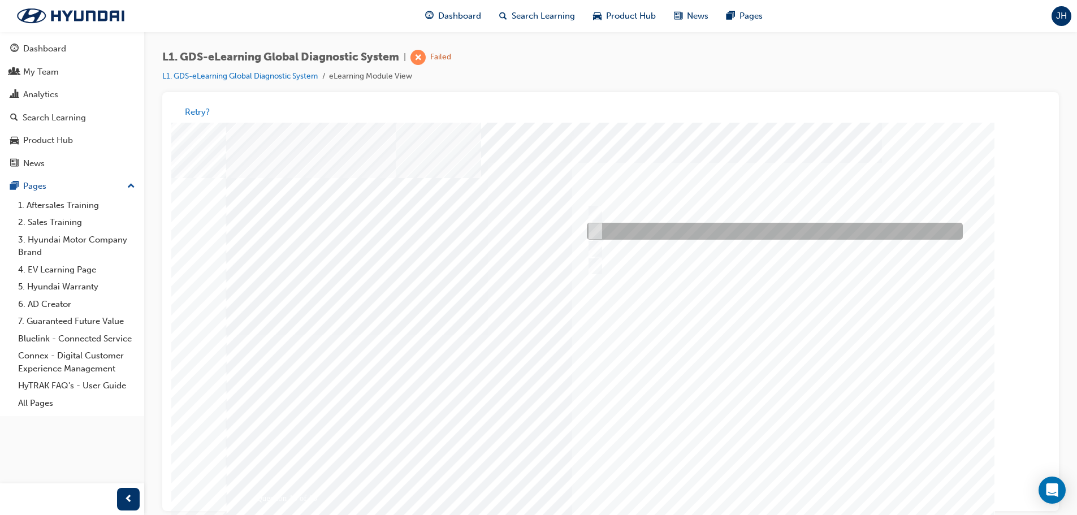
click at [588, 228] on input "0701" at bounding box center [593, 232] width 12 height 12
radio input "true"
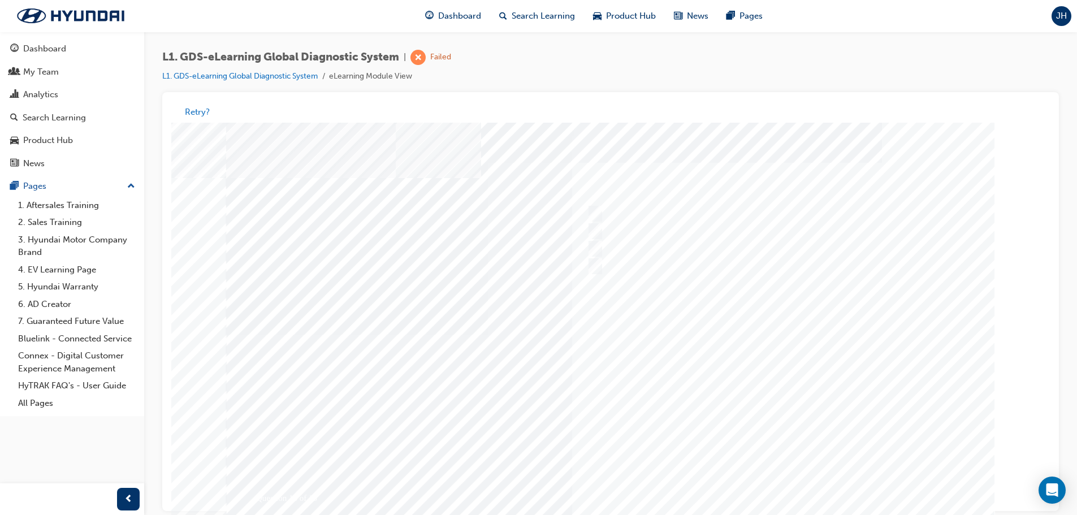
click at [685, 368] on div at bounding box center [610, 335] width 769 height 424
